Goal: Navigation & Orientation: Find specific page/section

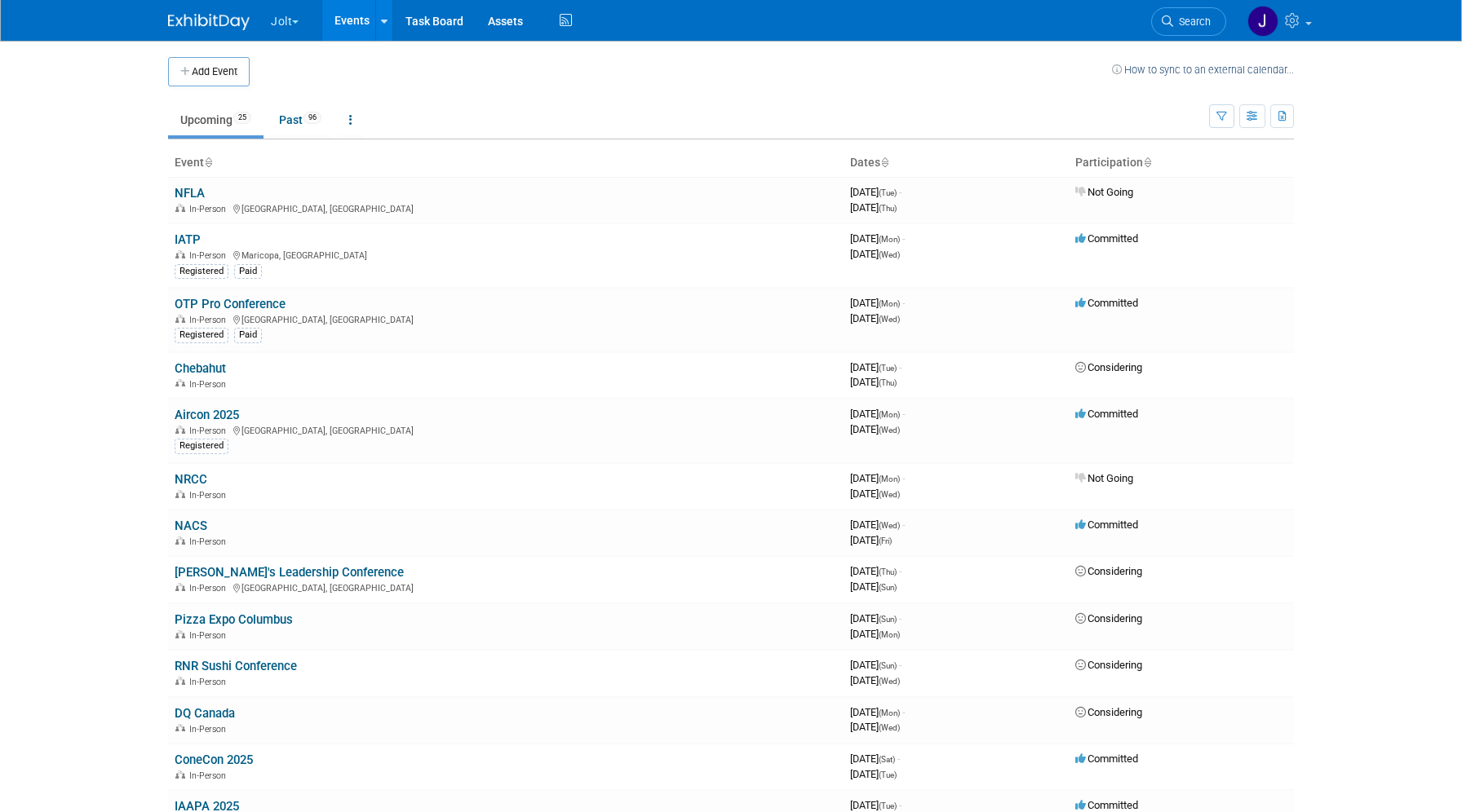
click at [284, 23] on button "Jolt" at bounding box center [294, 17] width 50 height 35
click at [308, 104] on link "SmartSense by Digi Events" at bounding box center [352, 98] width 164 height 22
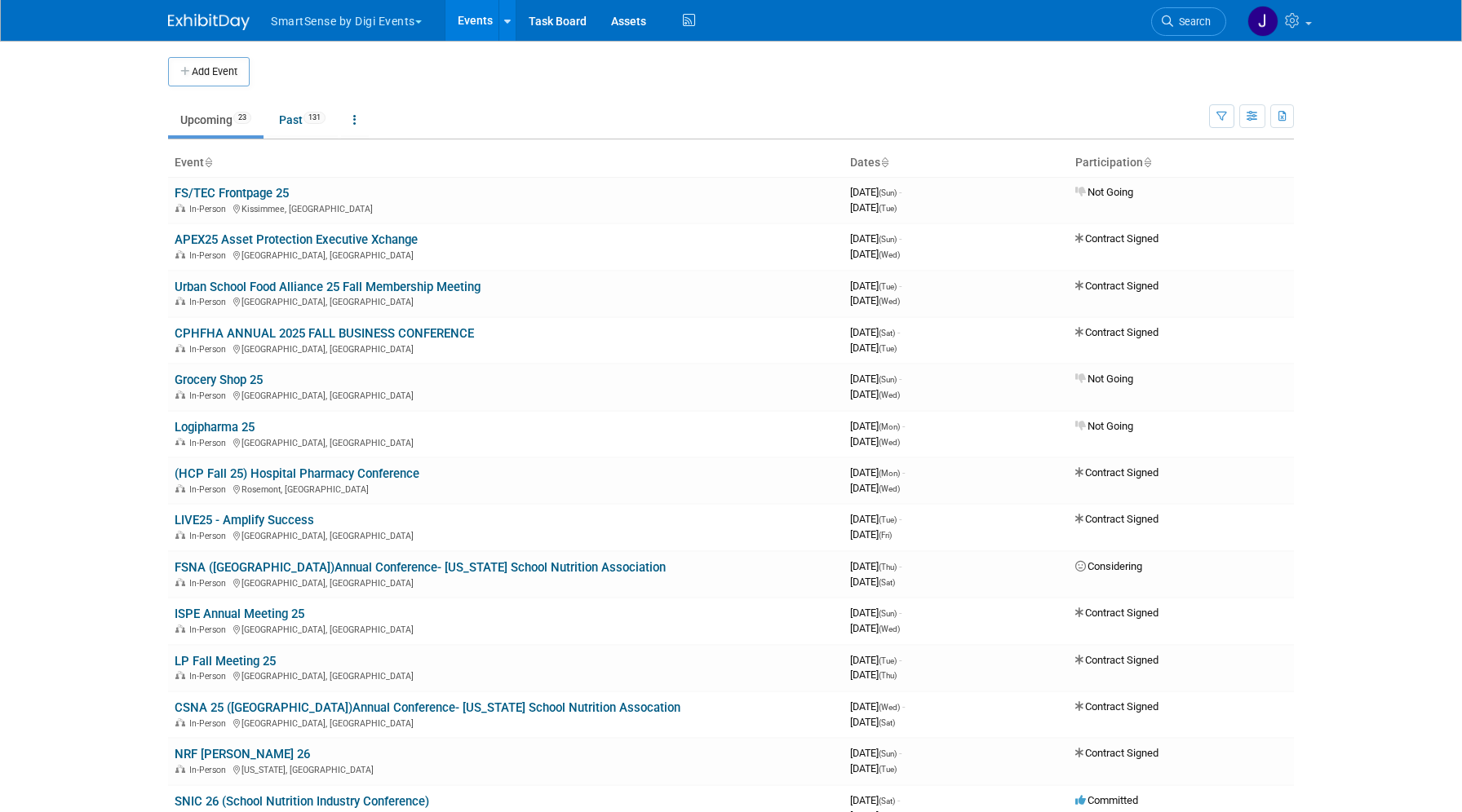
click at [315, 22] on button "SmartSense by Digi Events" at bounding box center [356, 17] width 173 height 35
click at [311, 69] on link "Jolt" at bounding box center [351, 75] width 164 height 22
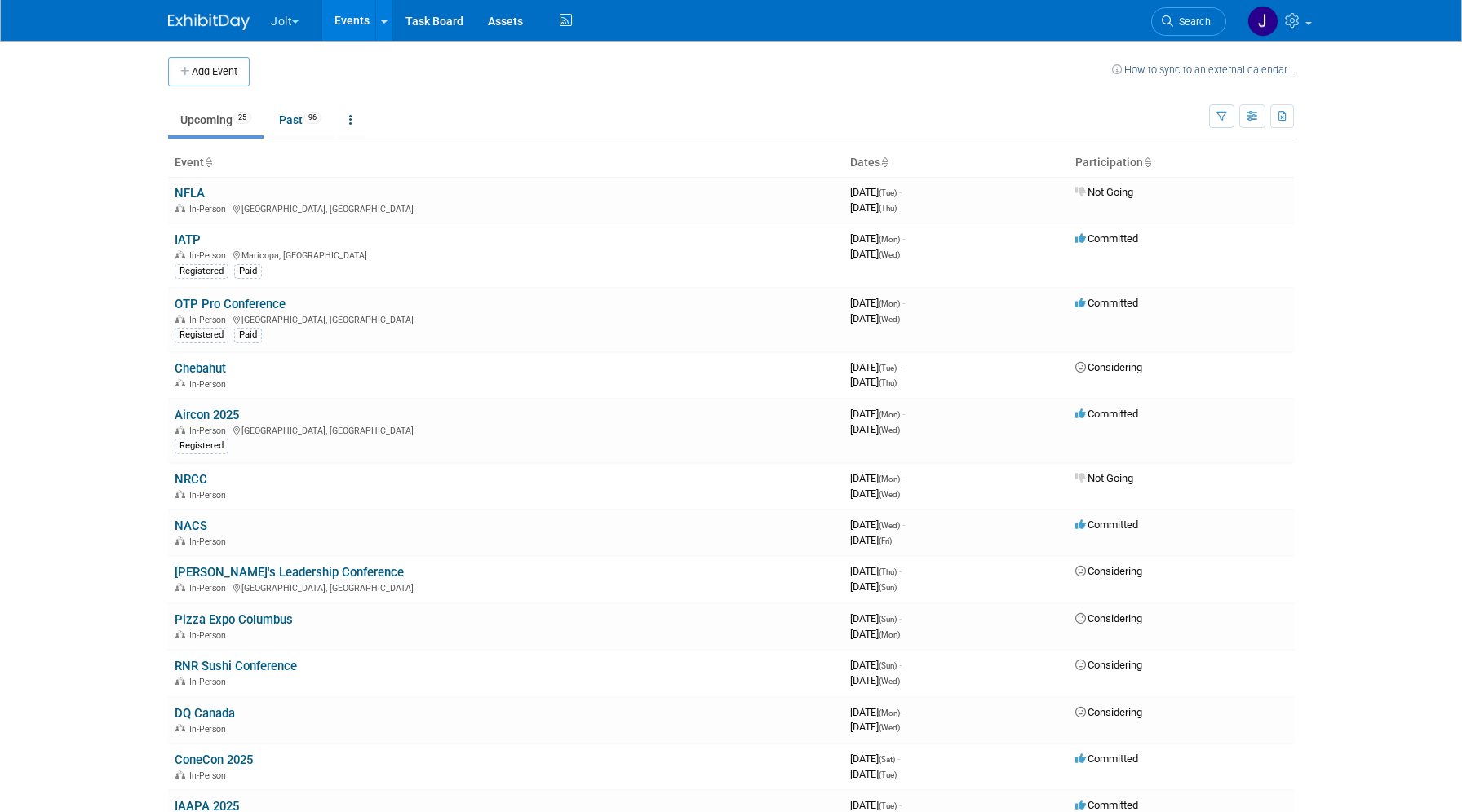
click at [131, 147] on body "Jolt Choose Workspace: Jolt SmartSense by Digi Events Events Add Event Bulk Upl…" at bounding box center [731, 406] width 1462 height 812
click at [92, 152] on body "Jolt Choose Workspace: Jolt SmartSense by Digi Events Events Add Event Bulk Upl…" at bounding box center [731, 406] width 1462 height 812
click at [85, 192] on body "Jolt Choose Workspace: Jolt SmartSense by Digi Events Events Add Event Bulk Upl…" at bounding box center [731, 406] width 1462 height 812
